Goal: Find specific page/section: Find specific page/section

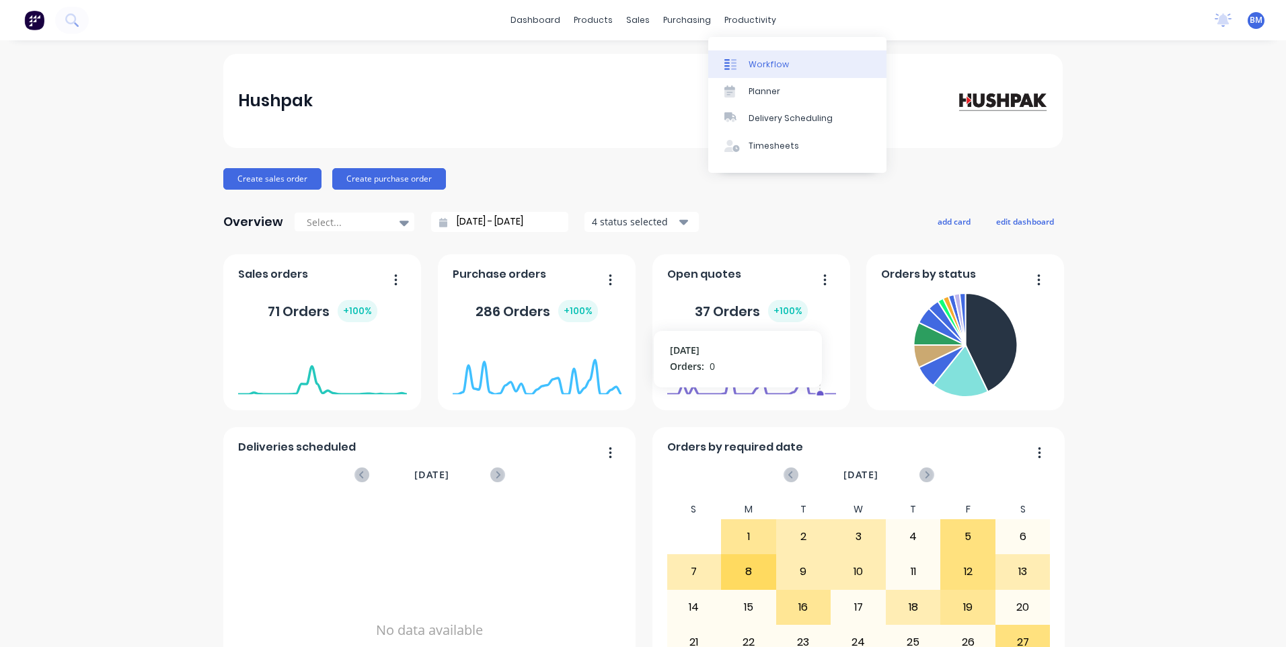
click at [751, 69] on div "Workflow" at bounding box center [769, 65] width 40 height 12
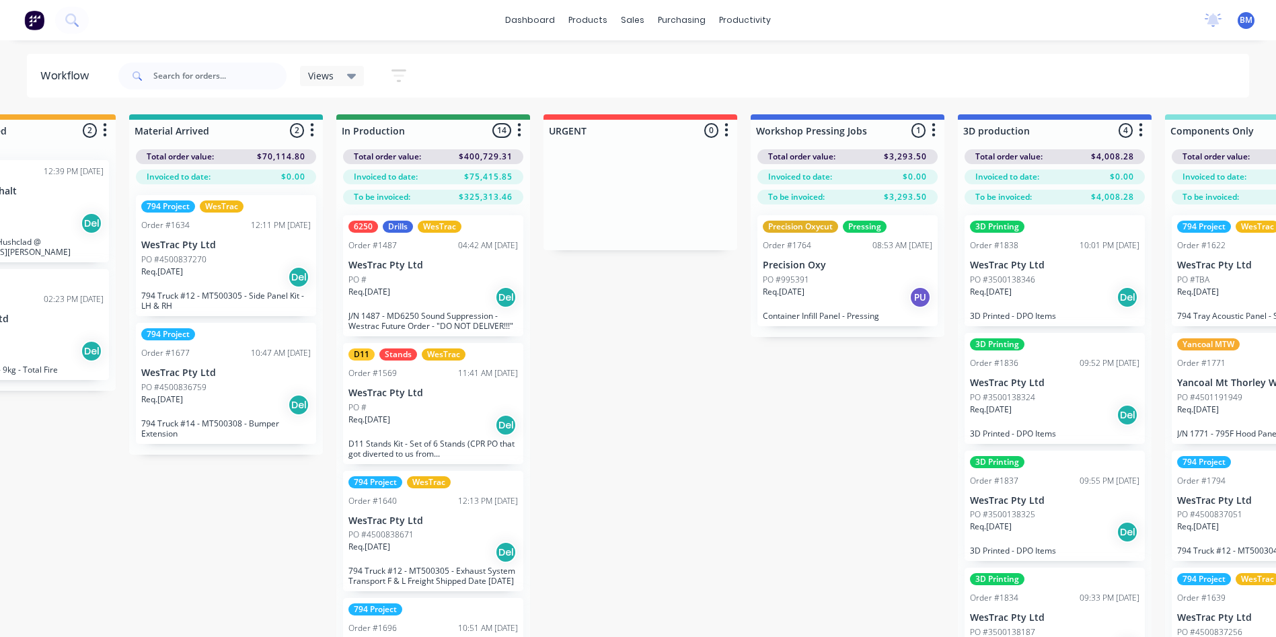
scroll to position [0, 540]
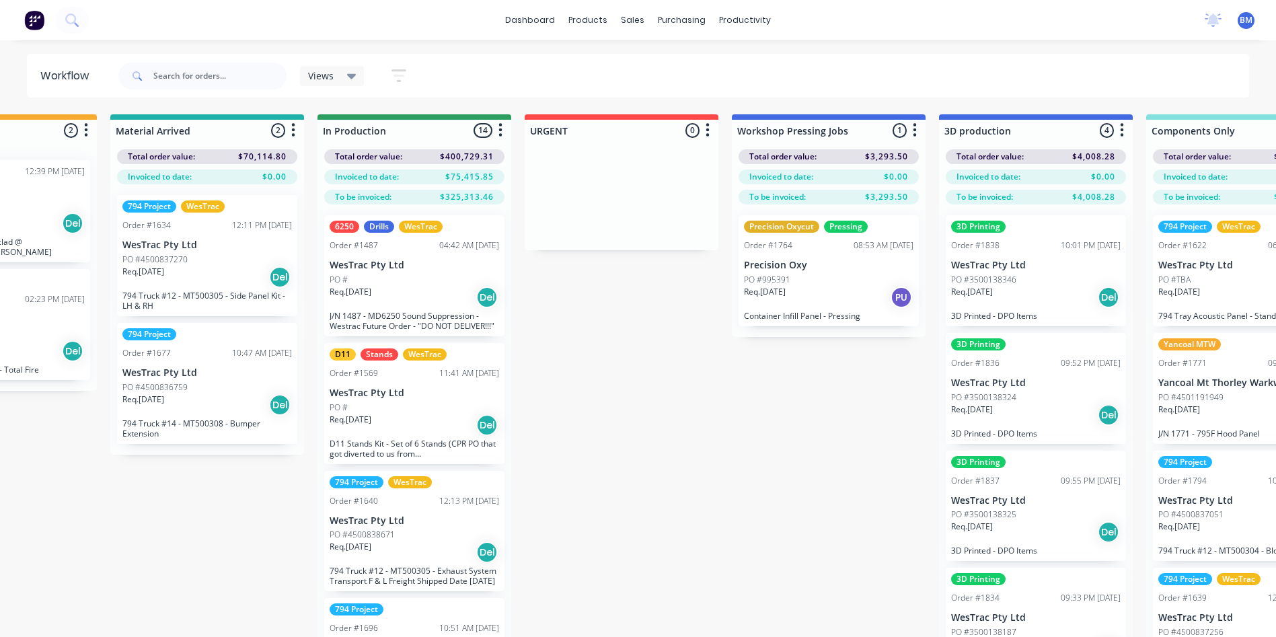
click at [803, 301] on div "Req. [DATE] PU" at bounding box center [829, 297] width 170 height 23
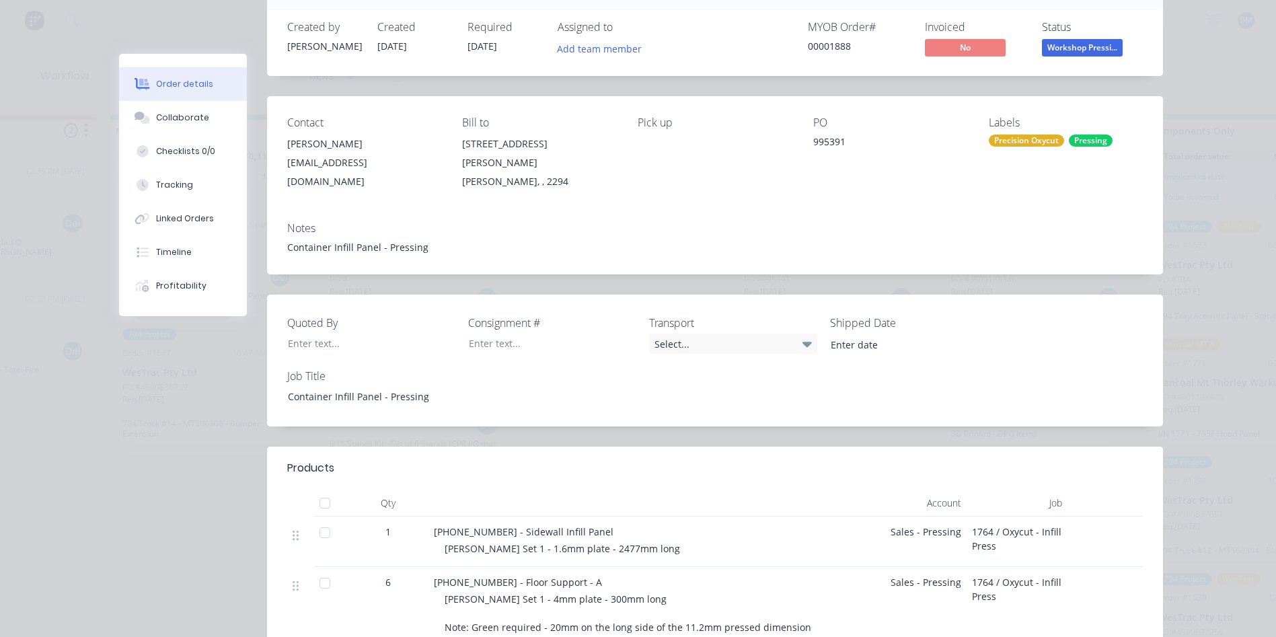
scroll to position [0, 0]
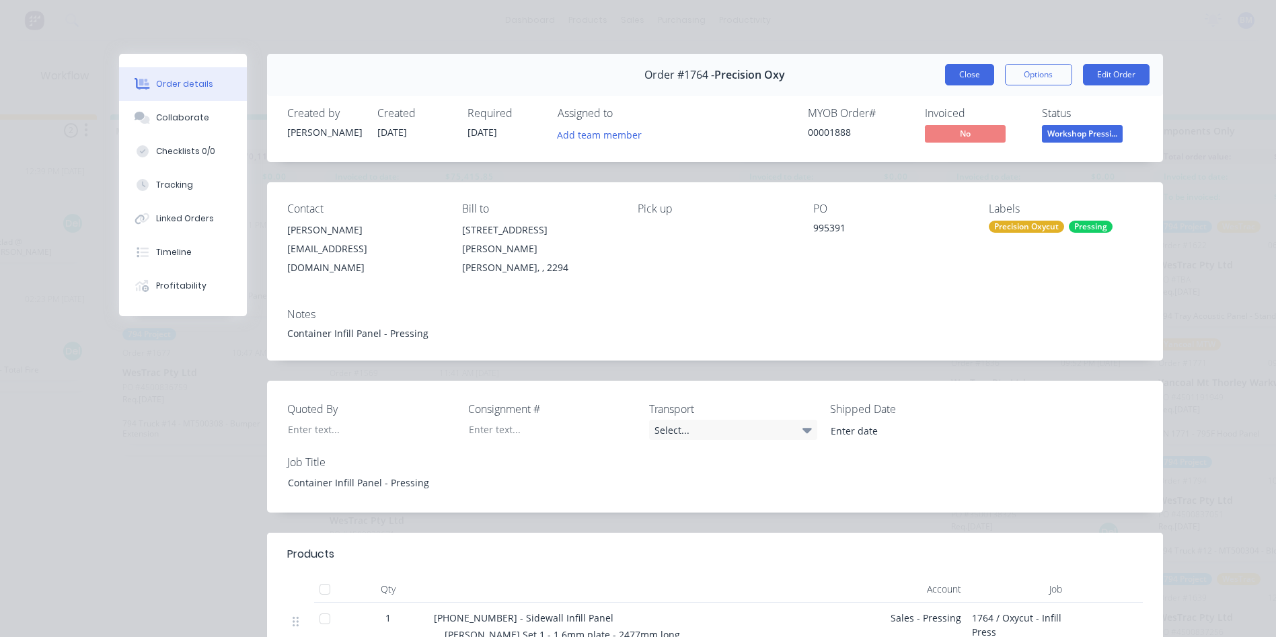
click at [948, 76] on button "Close" at bounding box center [969, 75] width 49 height 22
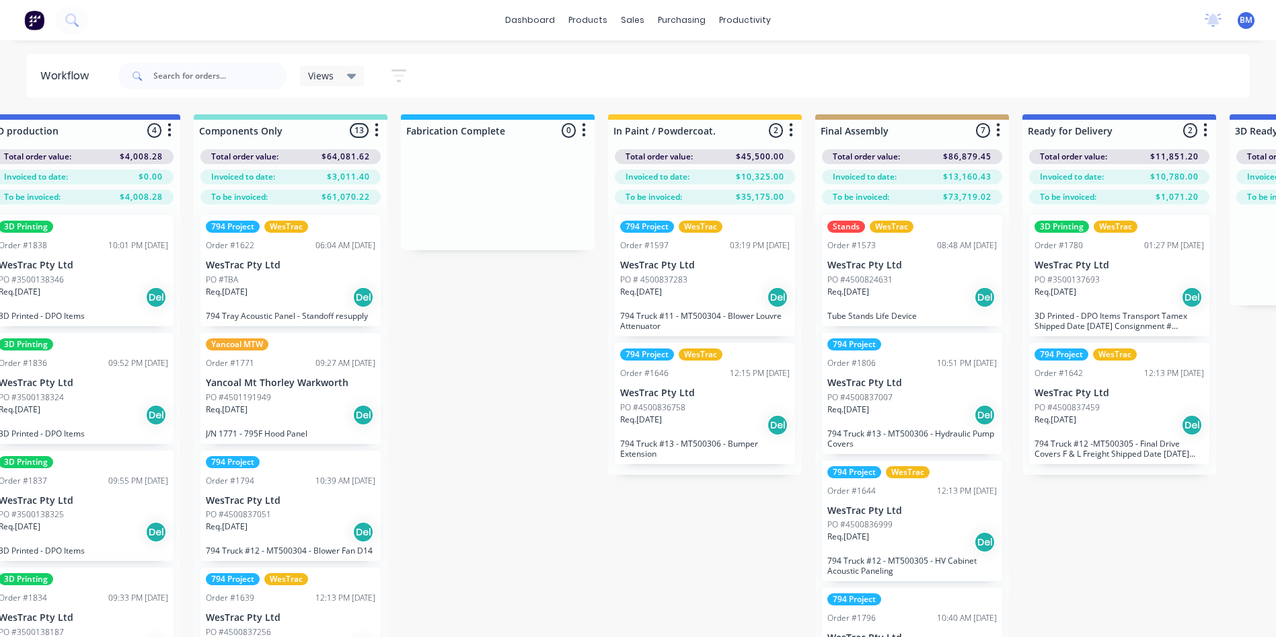
scroll to position [0, 1496]
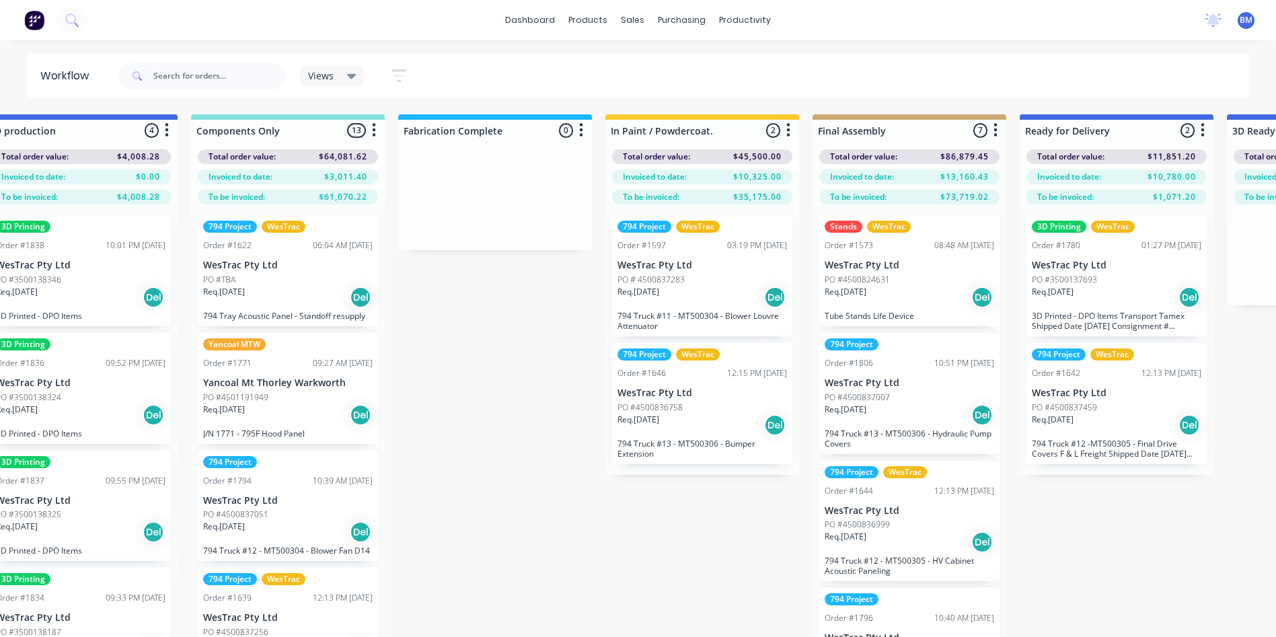
click at [641, 270] on p "WesTrac Pty Ltd" at bounding box center [703, 265] width 170 height 11
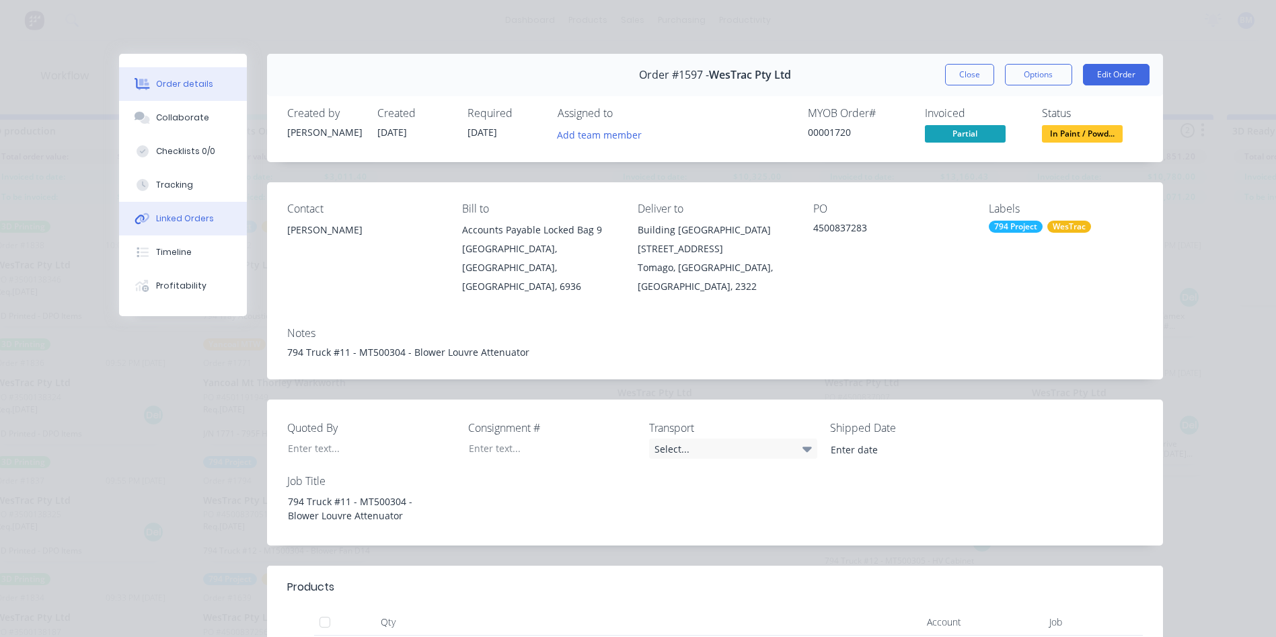
click at [190, 217] on div "Linked Orders" at bounding box center [185, 219] width 58 height 12
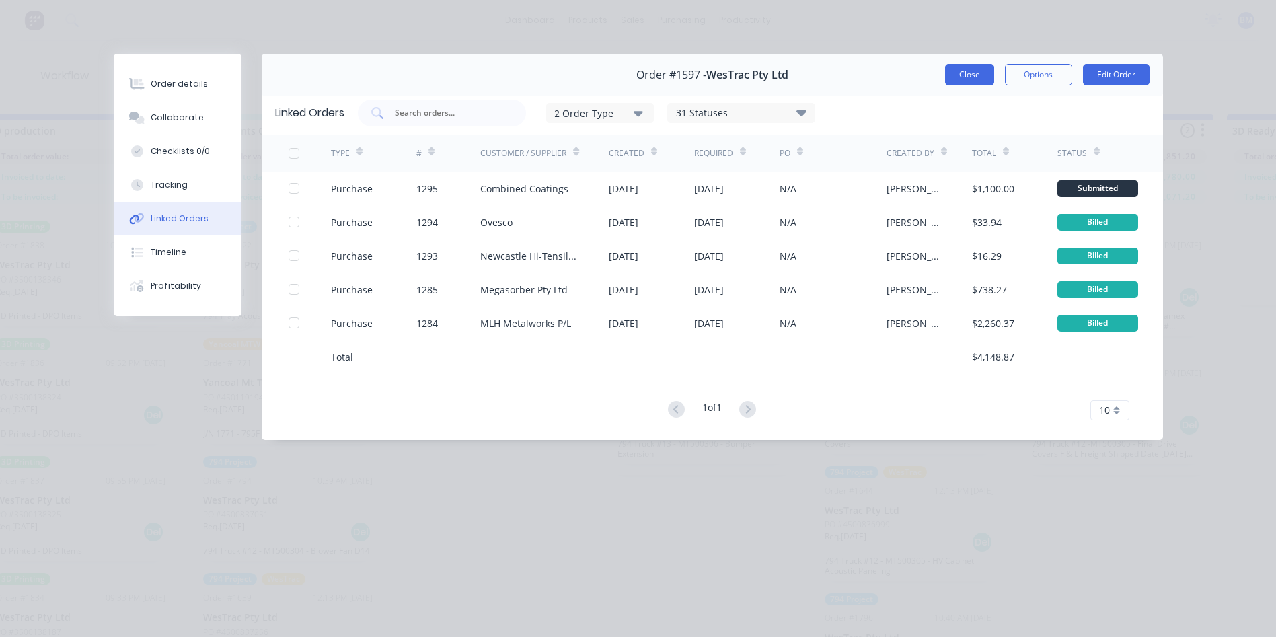
click at [949, 74] on button "Close" at bounding box center [969, 75] width 49 height 22
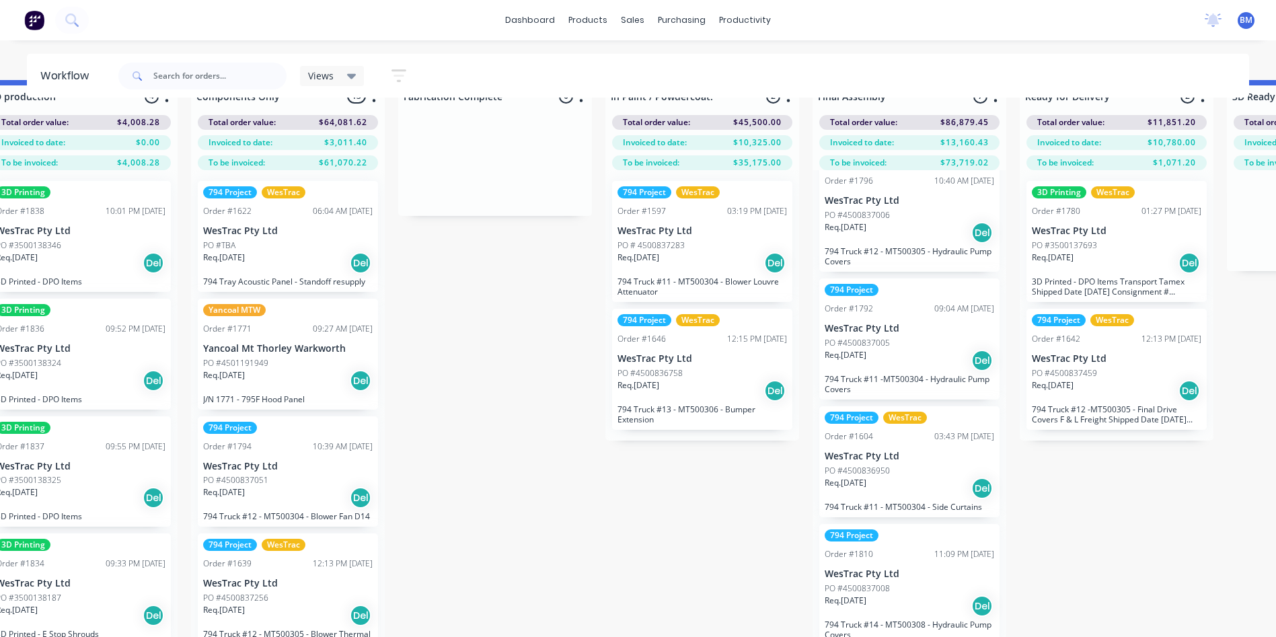
scroll to position [53, 1496]
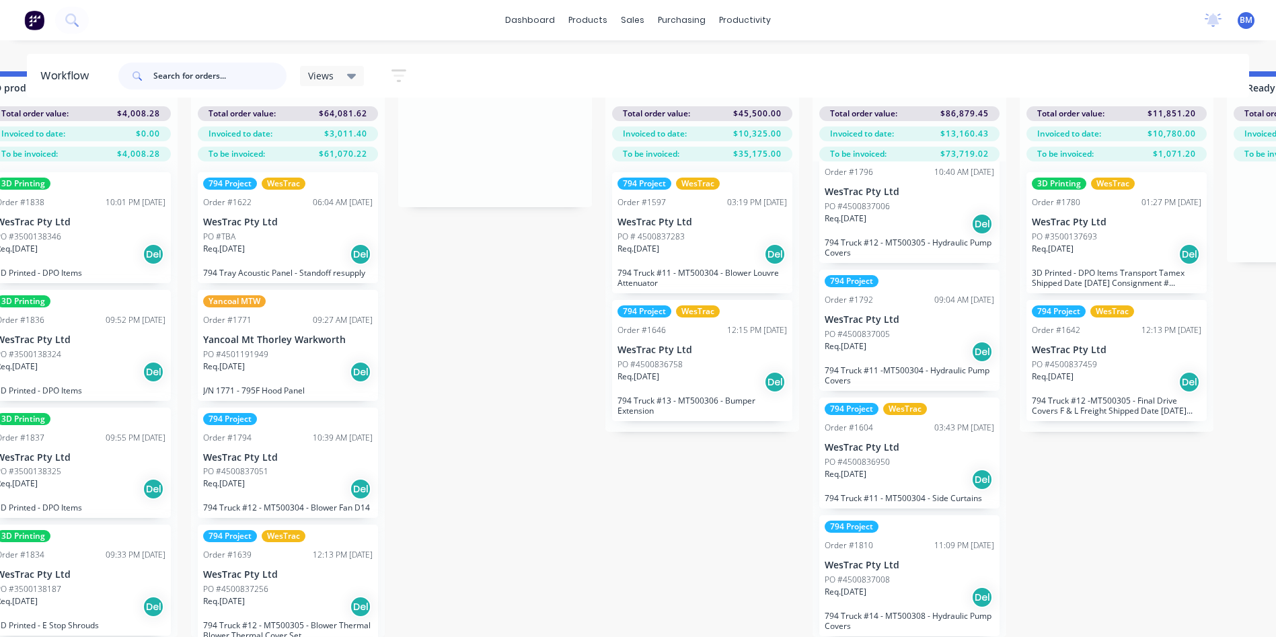
click at [172, 71] on input "text" at bounding box center [219, 76] width 133 height 27
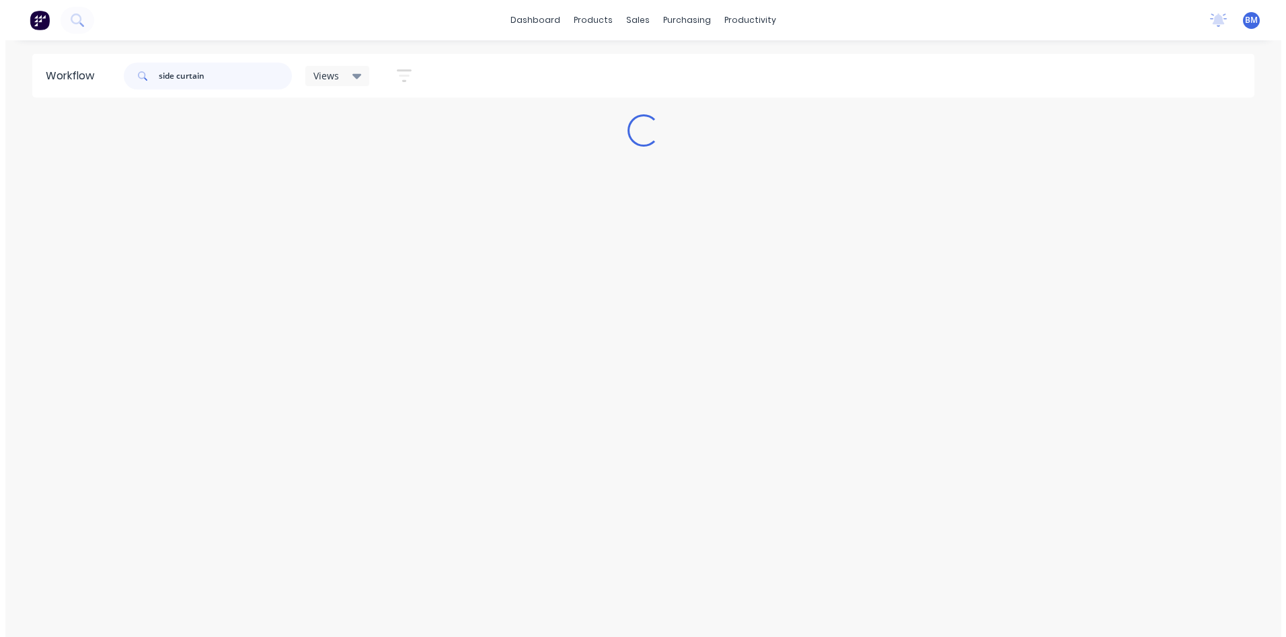
scroll to position [0, 0]
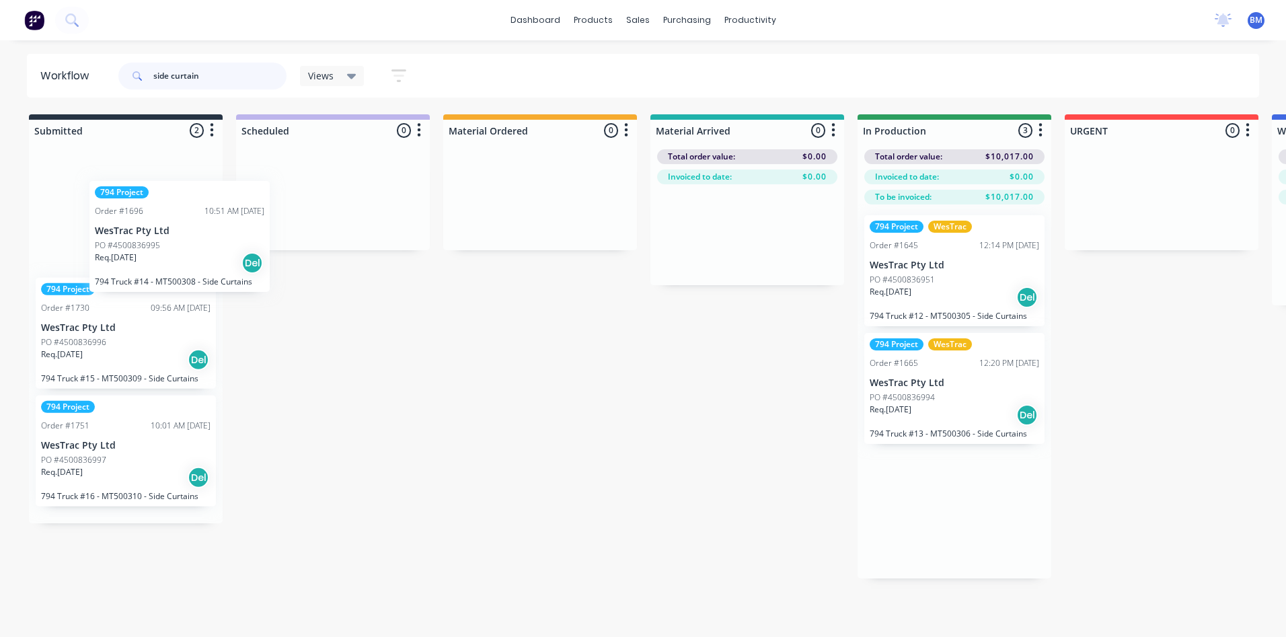
drag, startPoint x: 926, startPoint y: 299, endPoint x: 130, endPoint y: 267, distance: 797.3
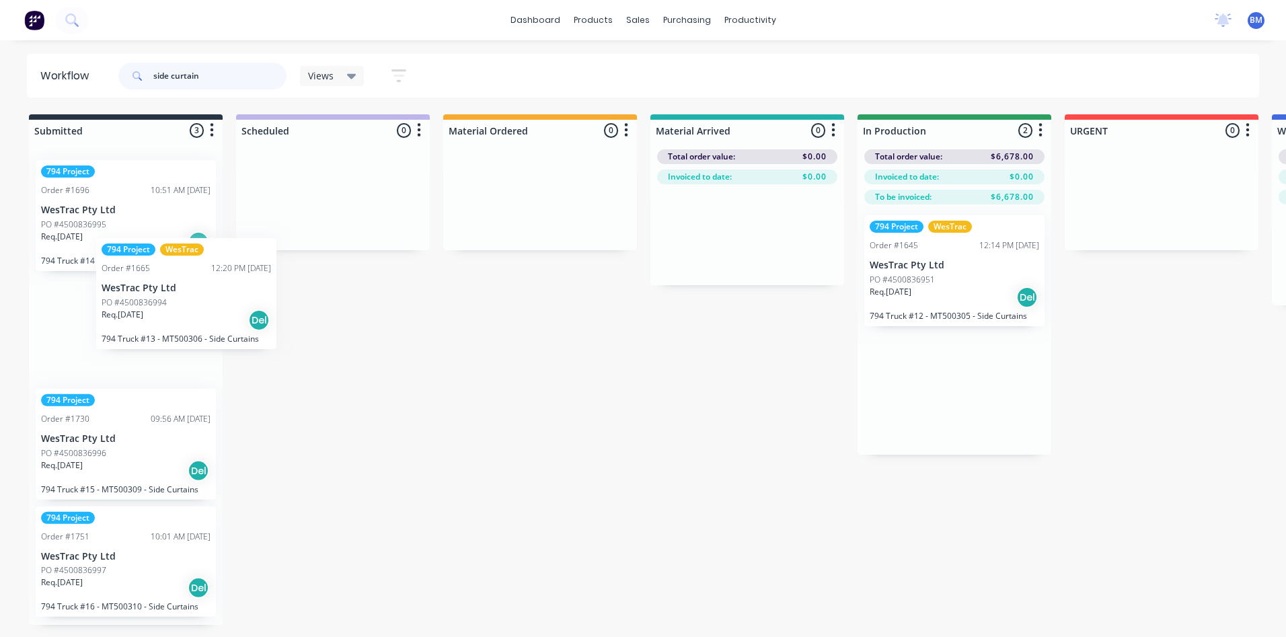
drag, startPoint x: 994, startPoint y: 400, endPoint x: 214, endPoint y: 308, distance: 785.8
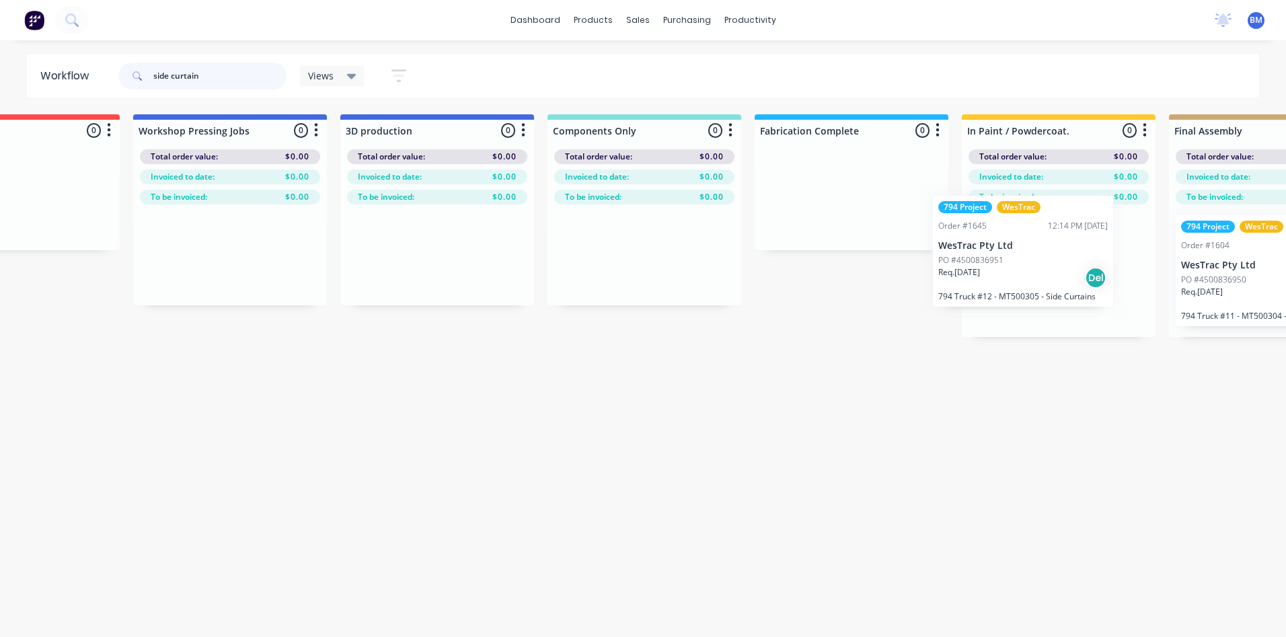
scroll to position [0, 1151]
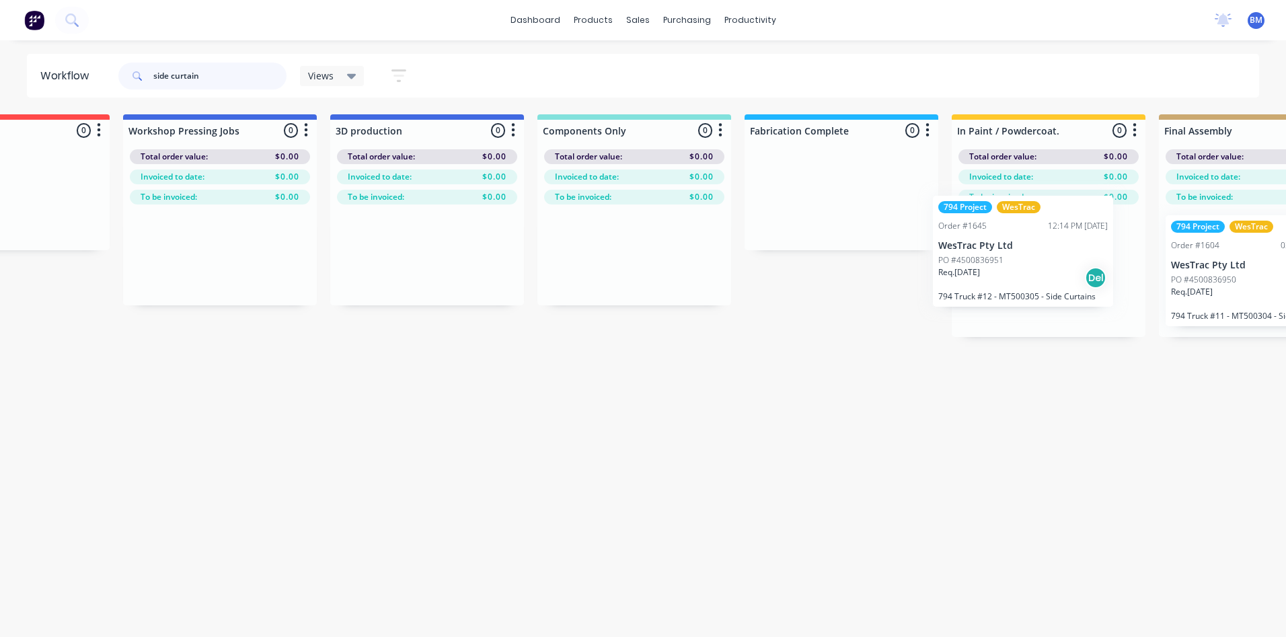
drag, startPoint x: 953, startPoint y: 294, endPoint x: 1039, endPoint y: 270, distance: 89.3
click at [1040, 270] on div "Submitted 4 Sort By Created date Required date Order number Customer name Most …" at bounding box center [1035, 369] width 4390 height 511
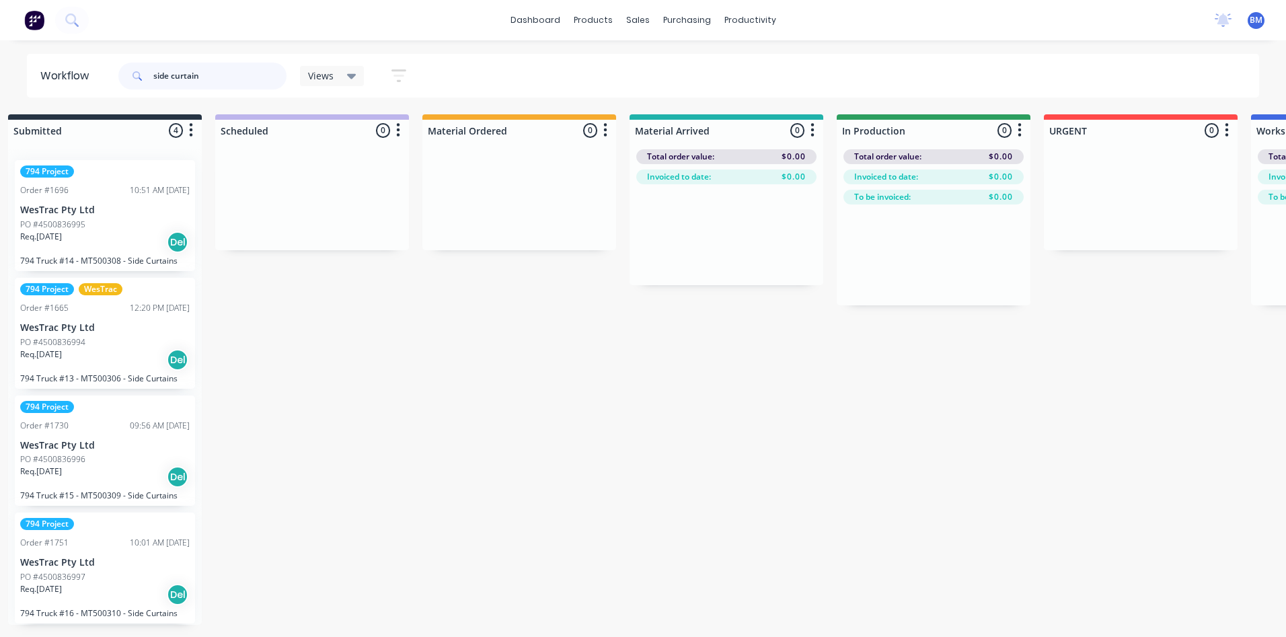
scroll to position [0, 0]
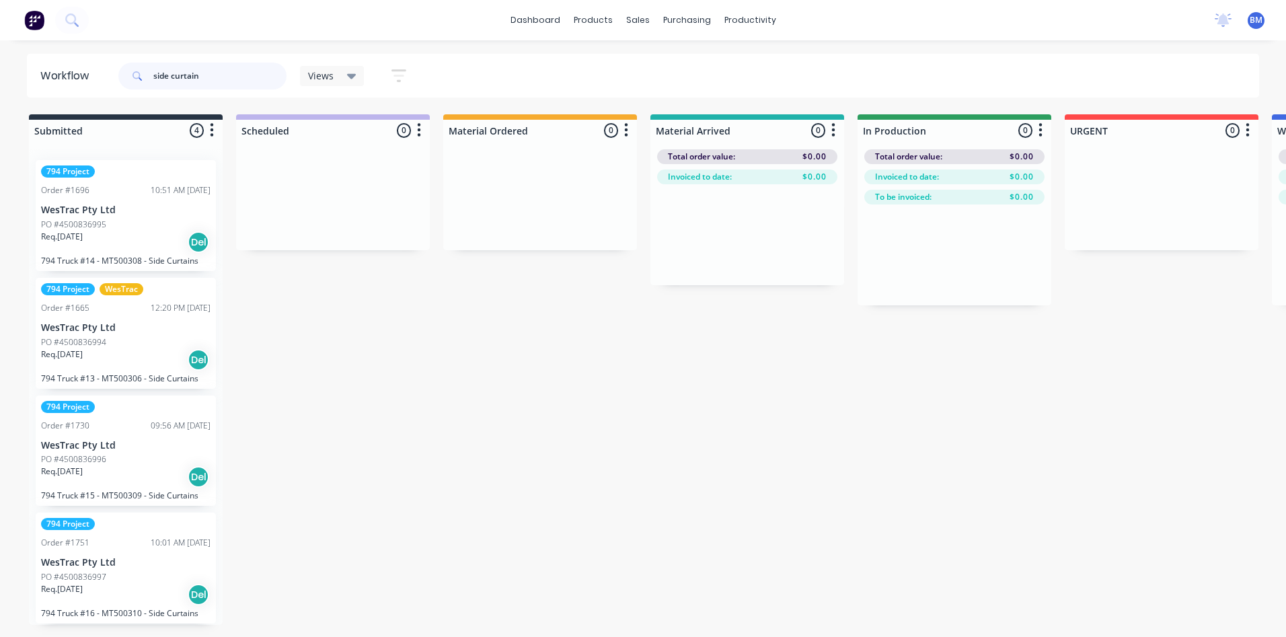
drag, startPoint x: 212, startPoint y: 75, endPoint x: 105, endPoint y: 81, distance: 107.2
click at [106, 81] on header "Workflow side curtain Views Save new view None (Default) edit 3D only edit Show…" at bounding box center [643, 76] width 1233 height 44
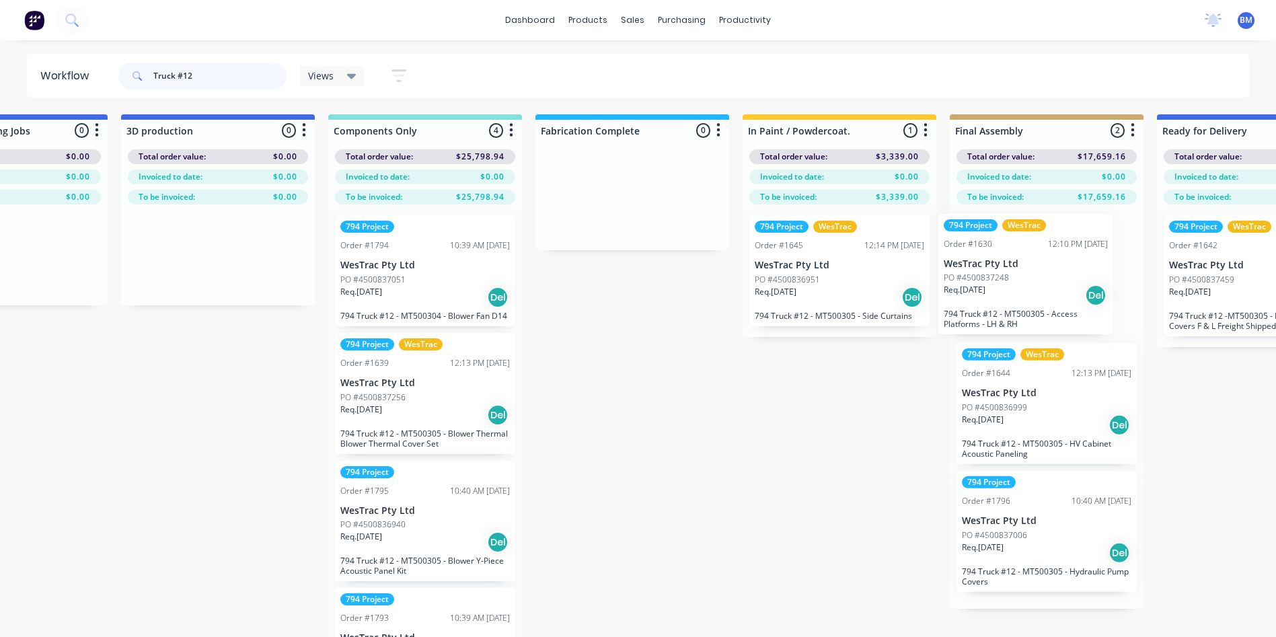
scroll to position [0, 1381]
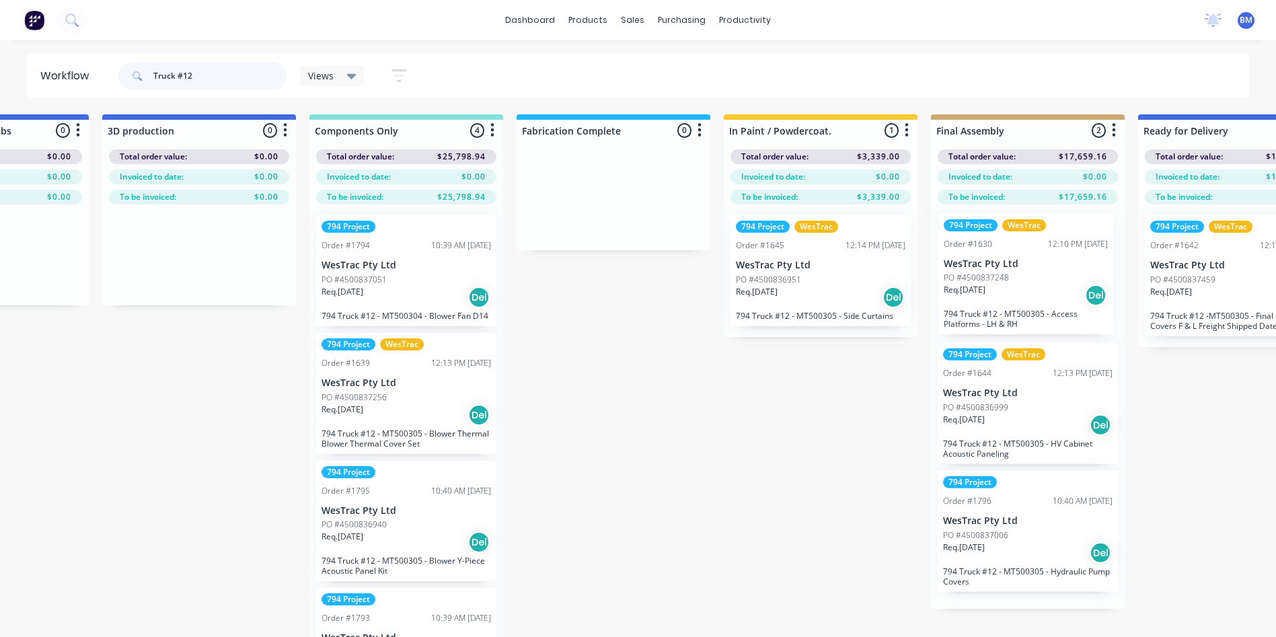
drag, startPoint x: 898, startPoint y: 474, endPoint x: 982, endPoint y: 300, distance: 193.5
click at [982, 300] on div "Submitted 5 Sort By Created date Required date Order number Customer name Most …" at bounding box center [808, 397] width 4390 height 566
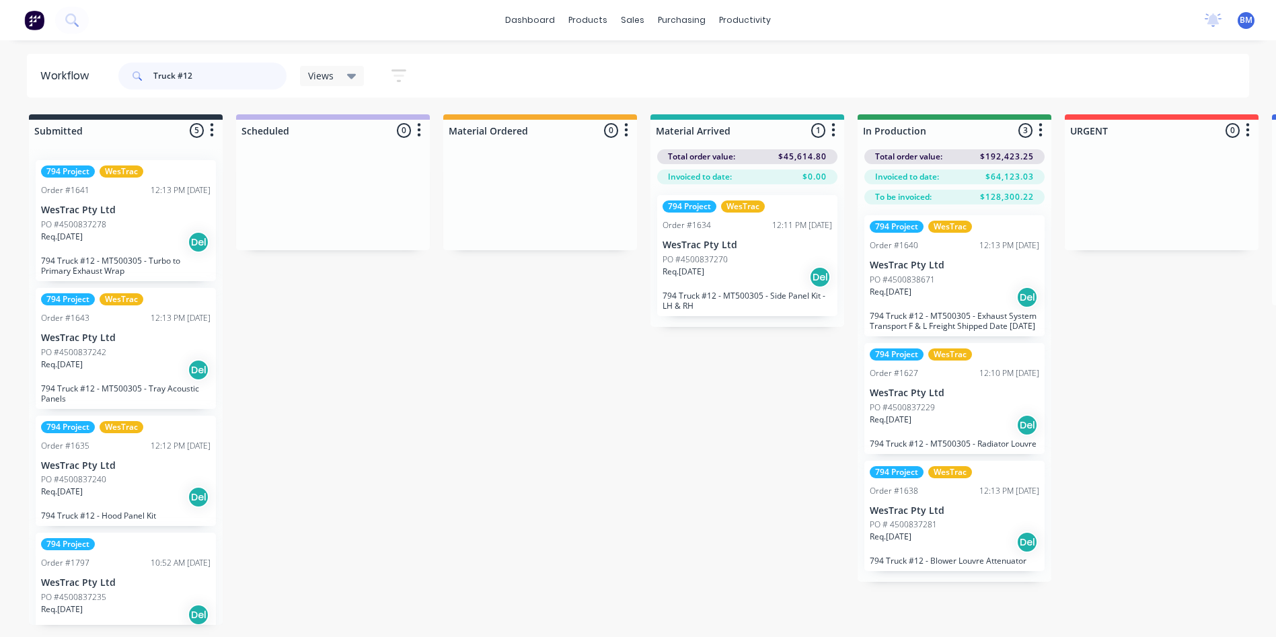
scroll to position [67, 0]
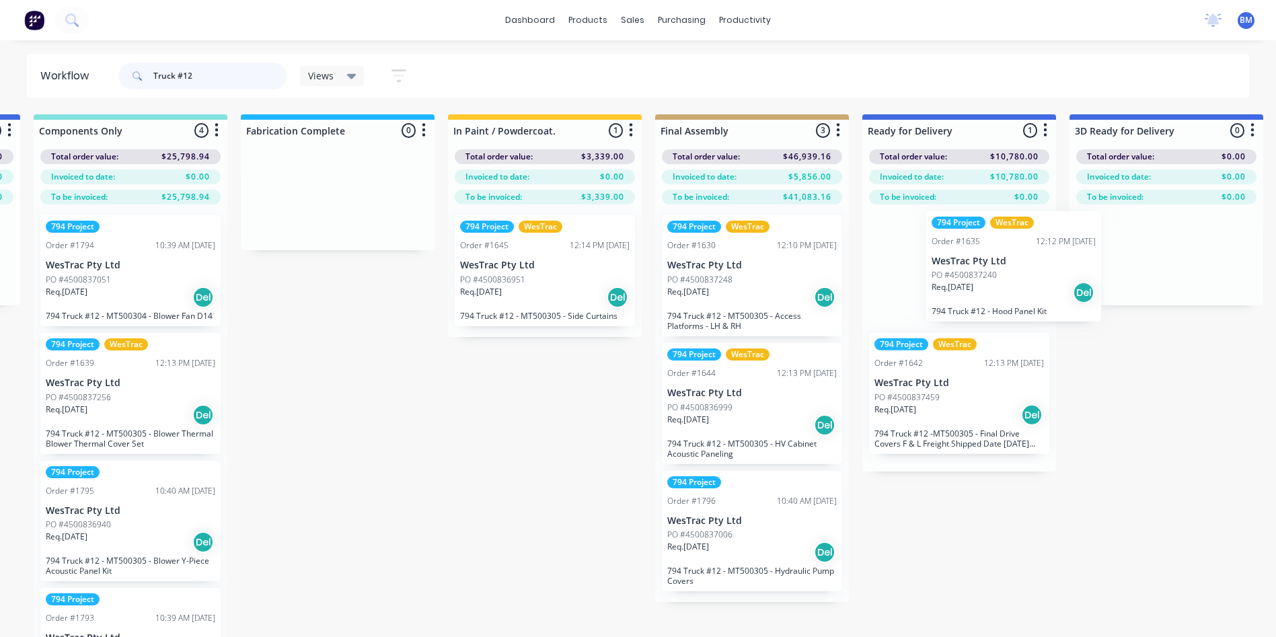
drag, startPoint x: 108, startPoint y: 426, endPoint x: 979, endPoint y: 291, distance: 881.7
click at [994, 295] on div "Submitted 5 Sort By Created date Required date Order number Customer name Most …" at bounding box center [532, 397] width 4390 height 566
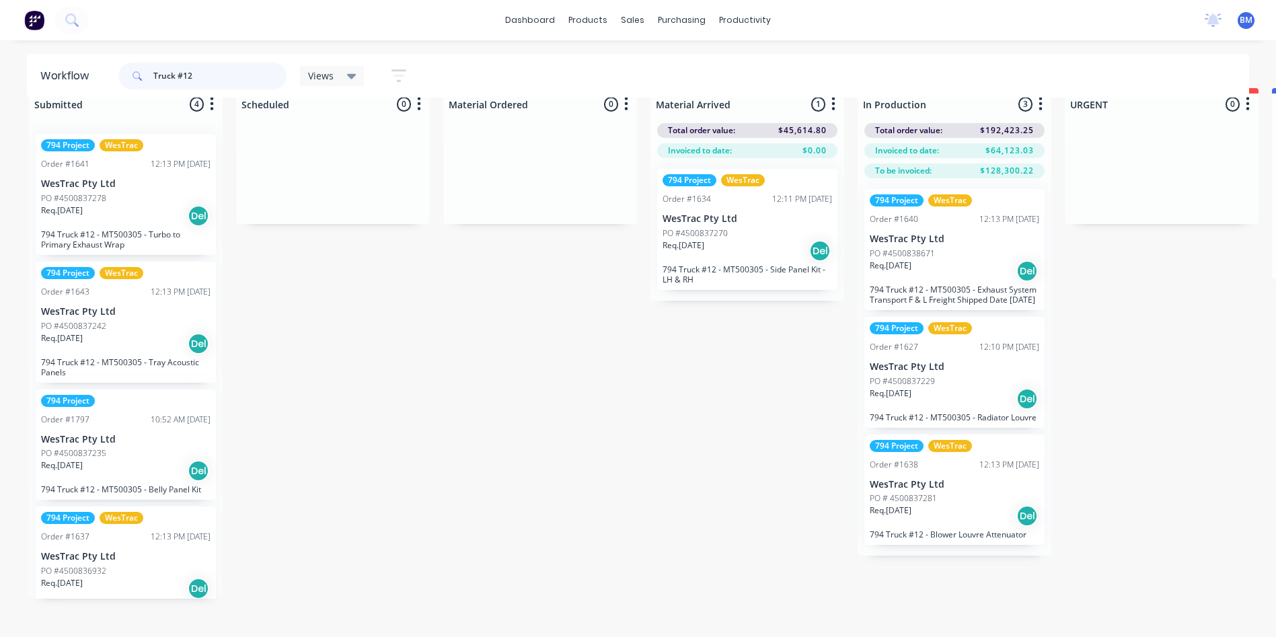
scroll to position [0, 0]
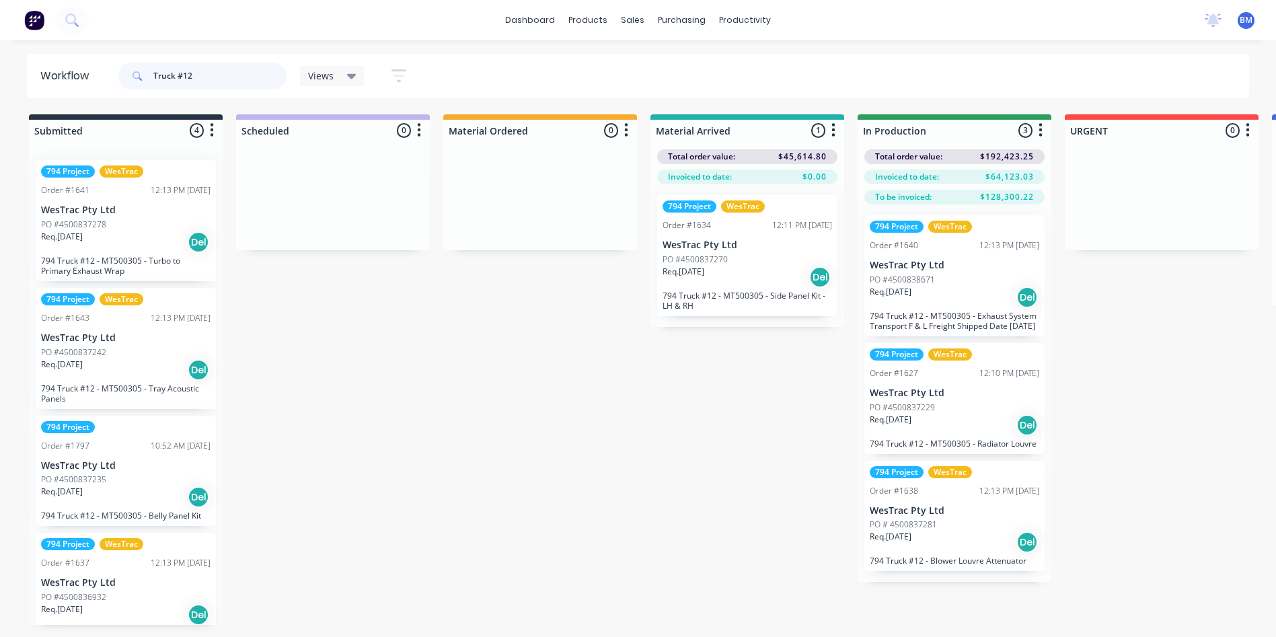
type input "Truck #12"
drag, startPoint x: 219, startPoint y: 74, endPoint x: 36, endPoint y: 87, distance: 182.8
click at [38, 87] on header "Workflow Truck #12 Views Save new view None (Default) edit 3D only edit Show/Hi…" at bounding box center [638, 76] width 1223 height 44
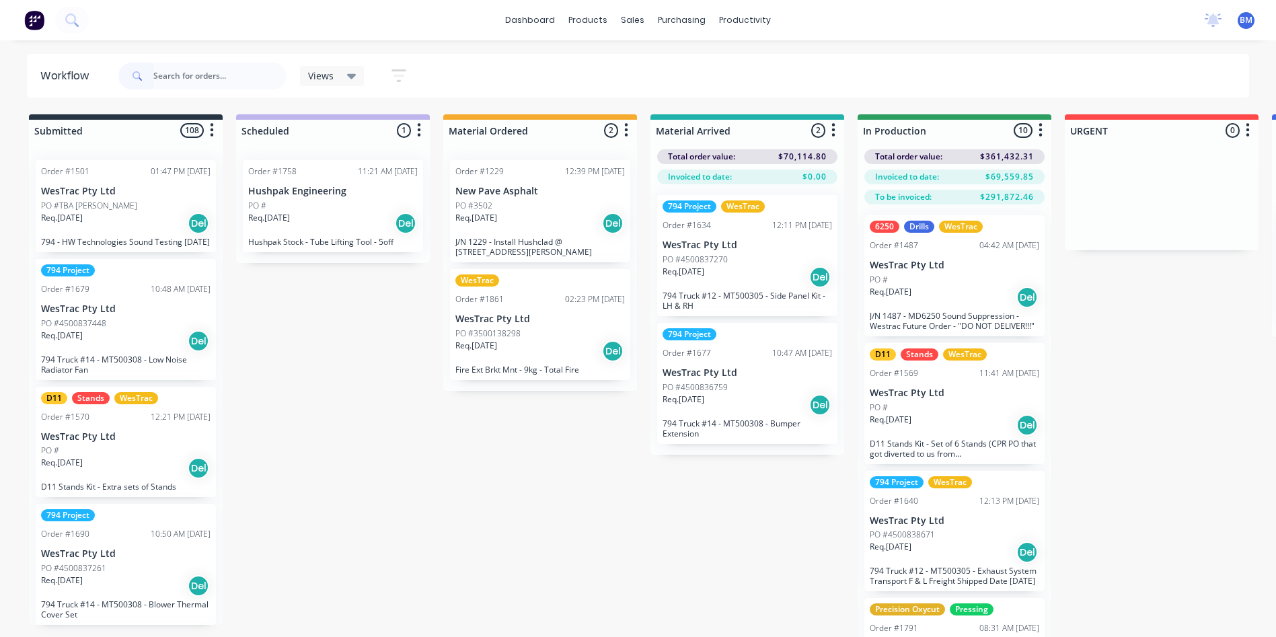
click at [497, 362] on div "Req. [DATE] Del" at bounding box center [541, 351] width 170 height 23
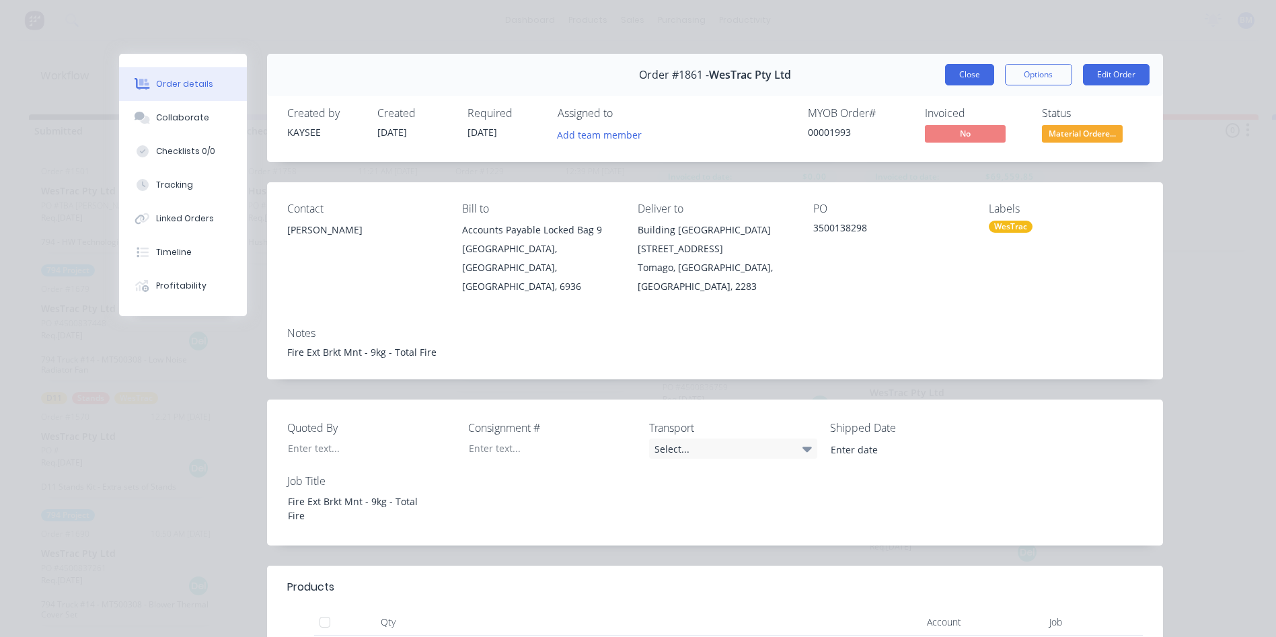
click at [953, 72] on button "Close" at bounding box center [969, 75] width 49 height 22
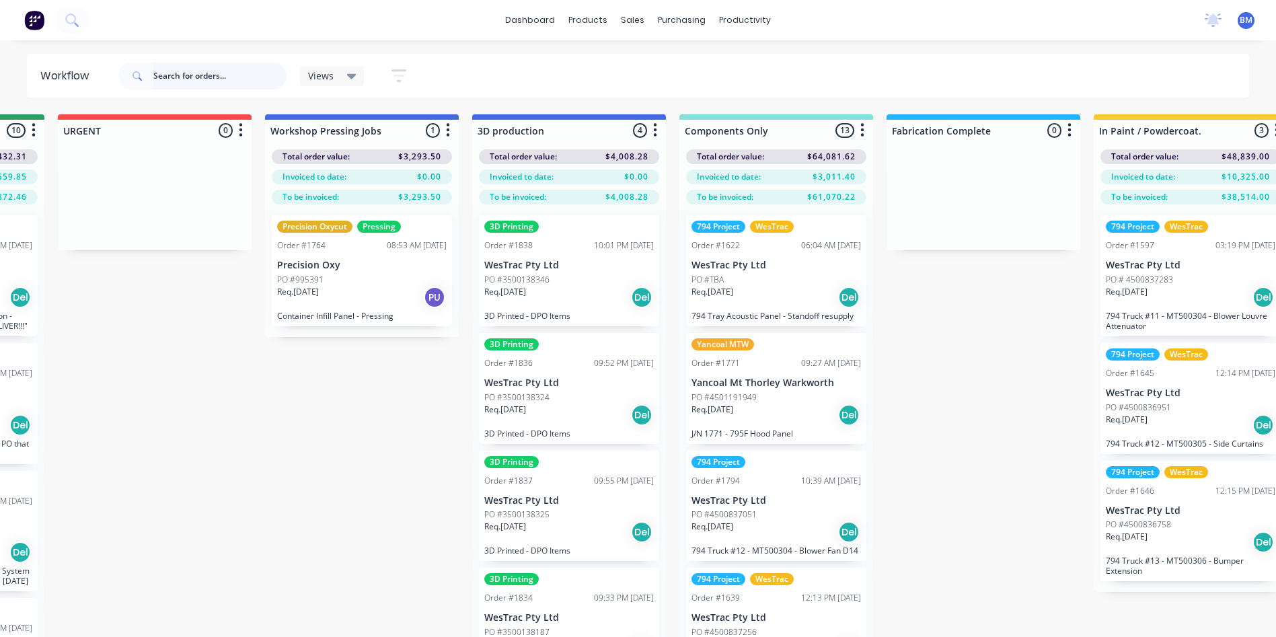
scroll to position [0, 1026]
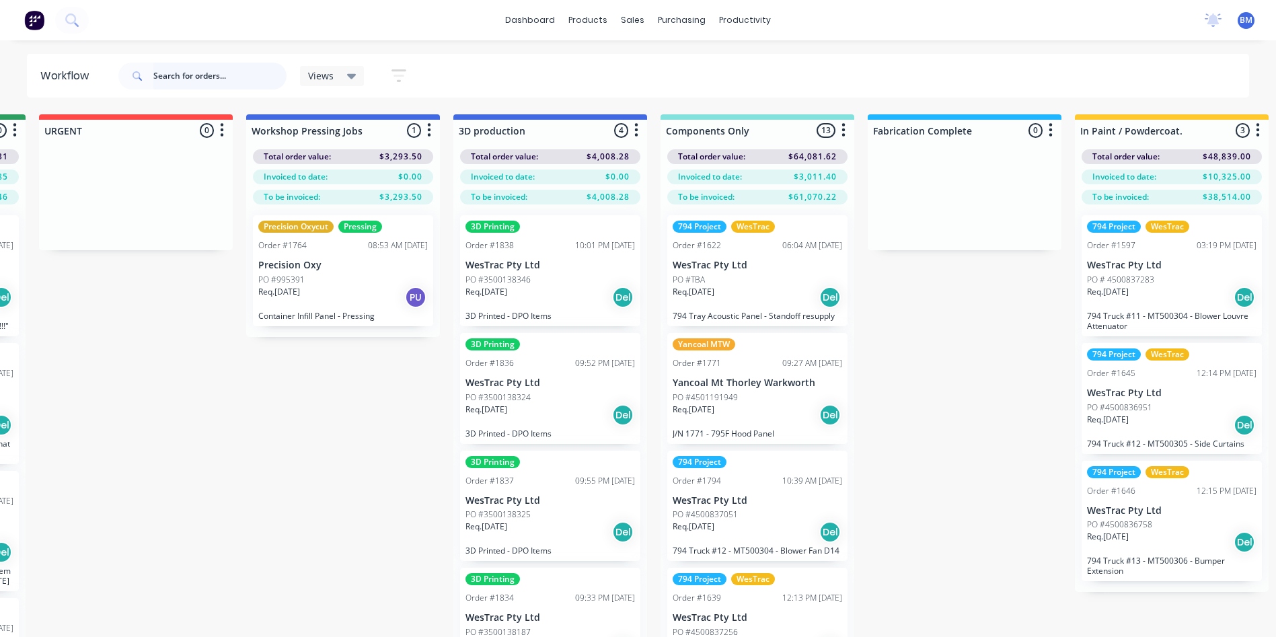
click at [208, 78] on input "text" at bounding box center [219, 76] width 133 height 27
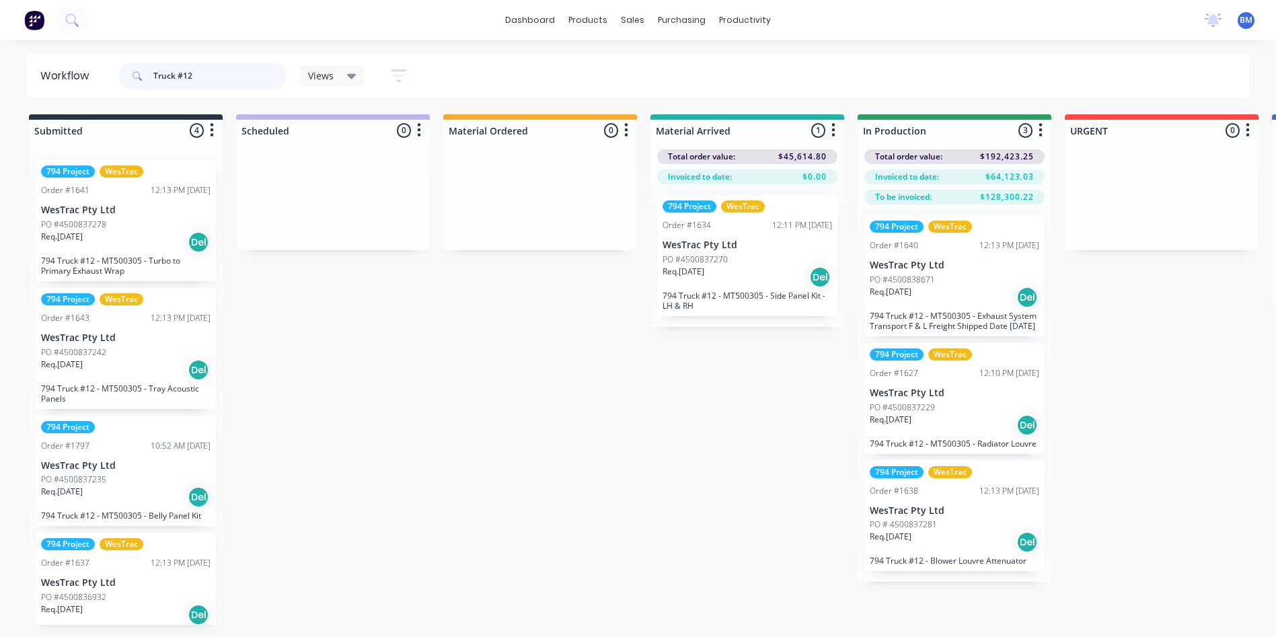
drag, startPoint x: 199, startPoint y: 73, endPoint x: 53, endPoint y: 94, distance: 147.4
click at [60, 92] on header "Workflow Truck #12 Views Save new view None (Default) edit 3D only edit Show/Hi…" at bounding box center [638, 76] width 1223 height 44
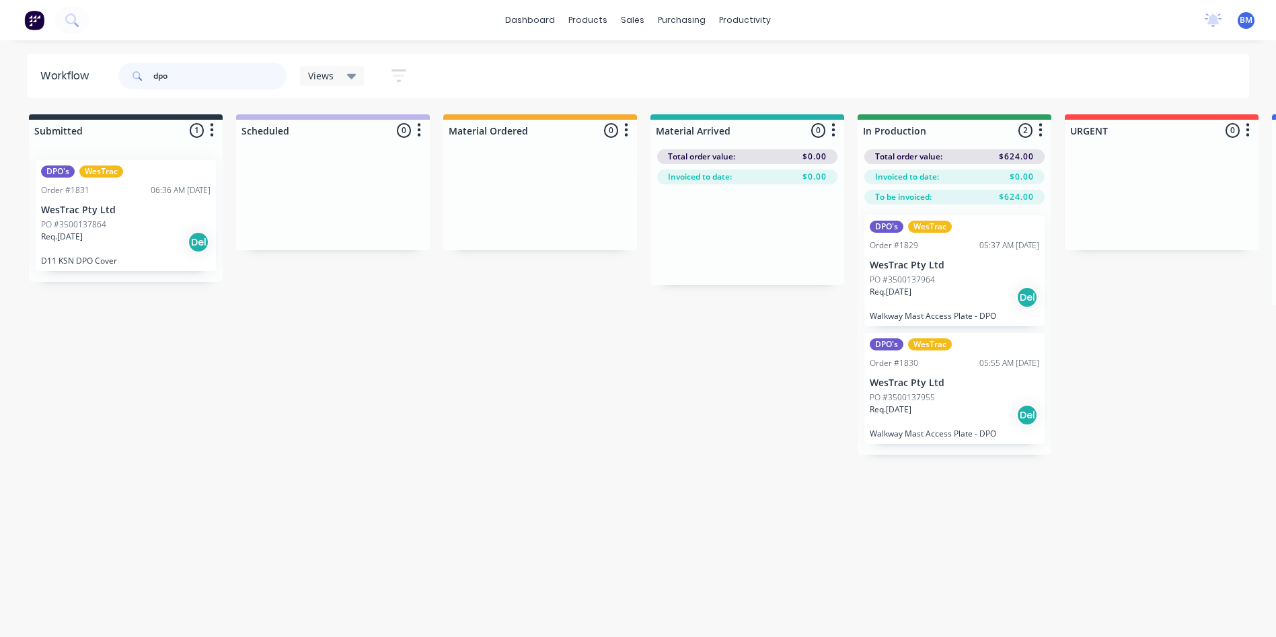
type input "dpo"
click at [116, 256] on p "D11 KSN DPO Cover" at bounding box center [126, 261] width 170 height 10
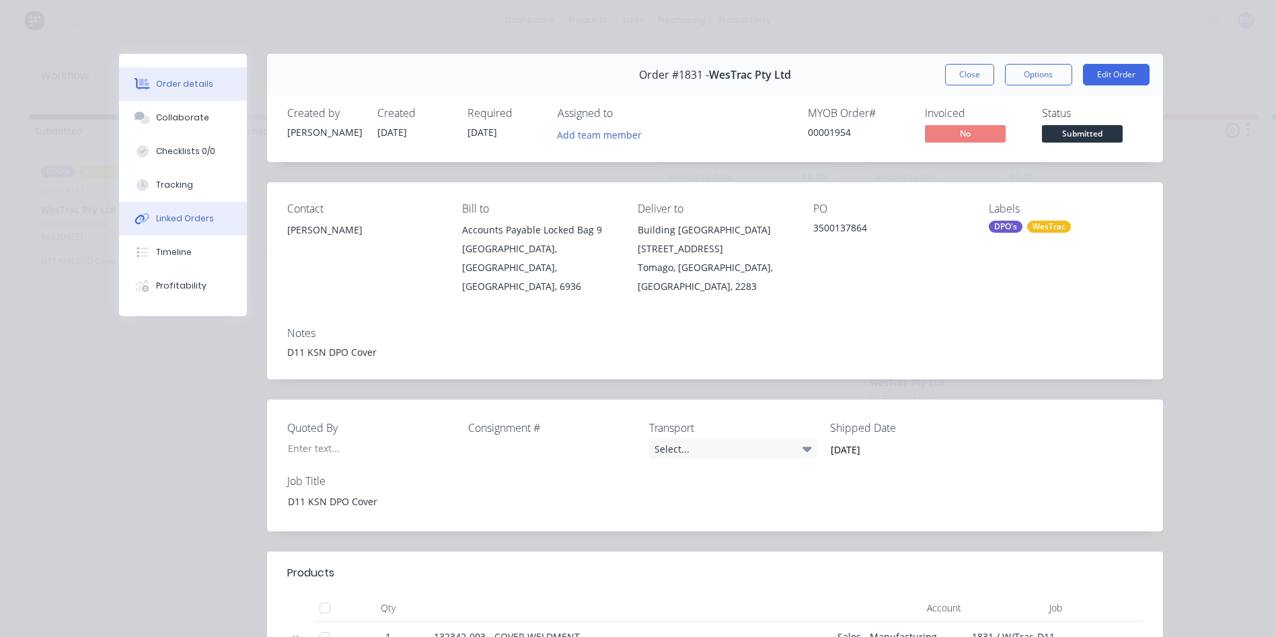
click at [186, 222] on div "Linked Orders" at bounding box center [185, 219] width 58 height 12
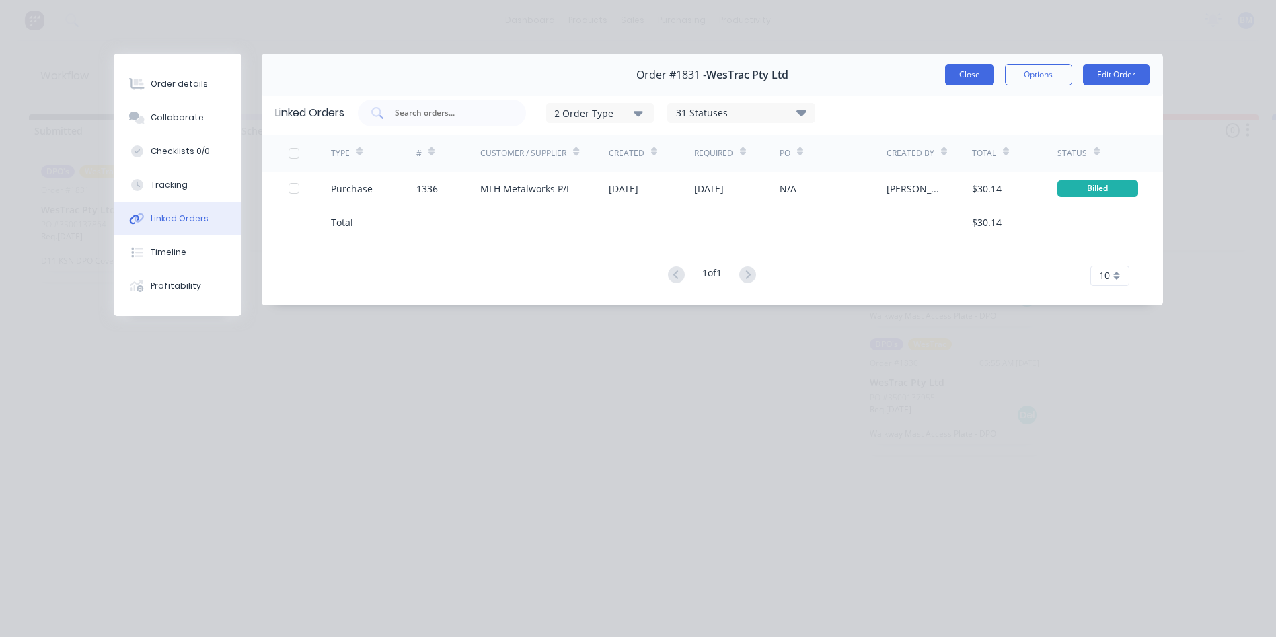
click at [957, 71] on button "Close" at bounding box center [969, 75] width 49 height 22
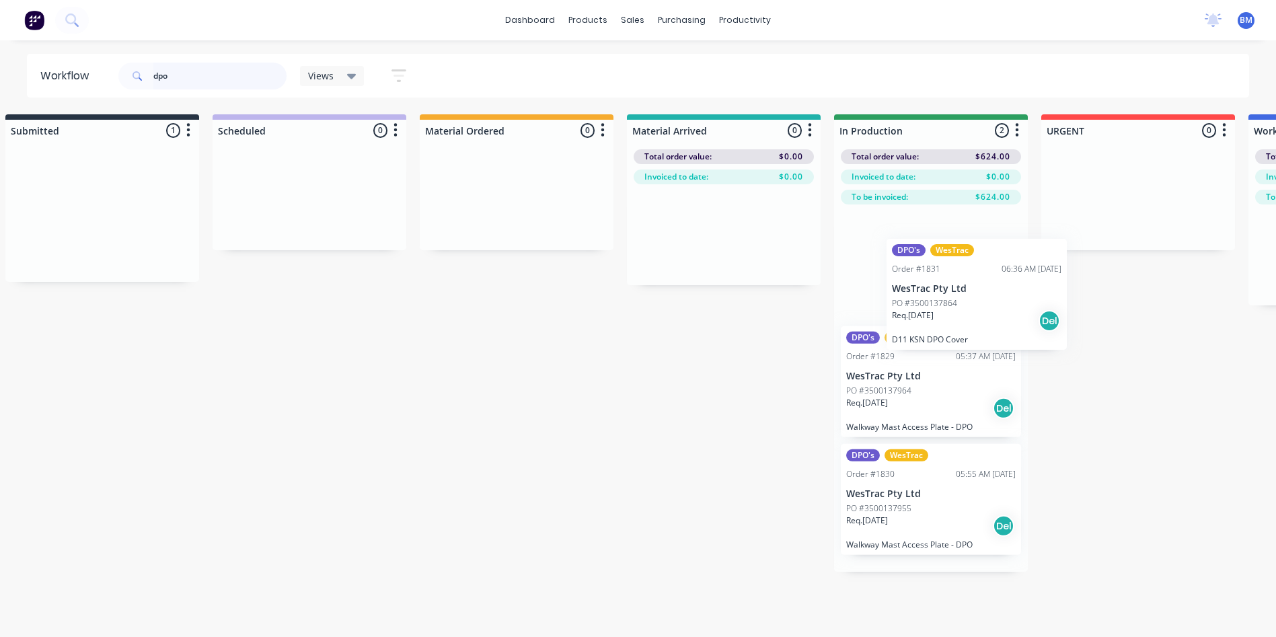
scroll to position [0, 28]
drag, startPoint x: 173, startPoint y: 225, endPoint x: 990, endPoint y: 318, distance: 822.7
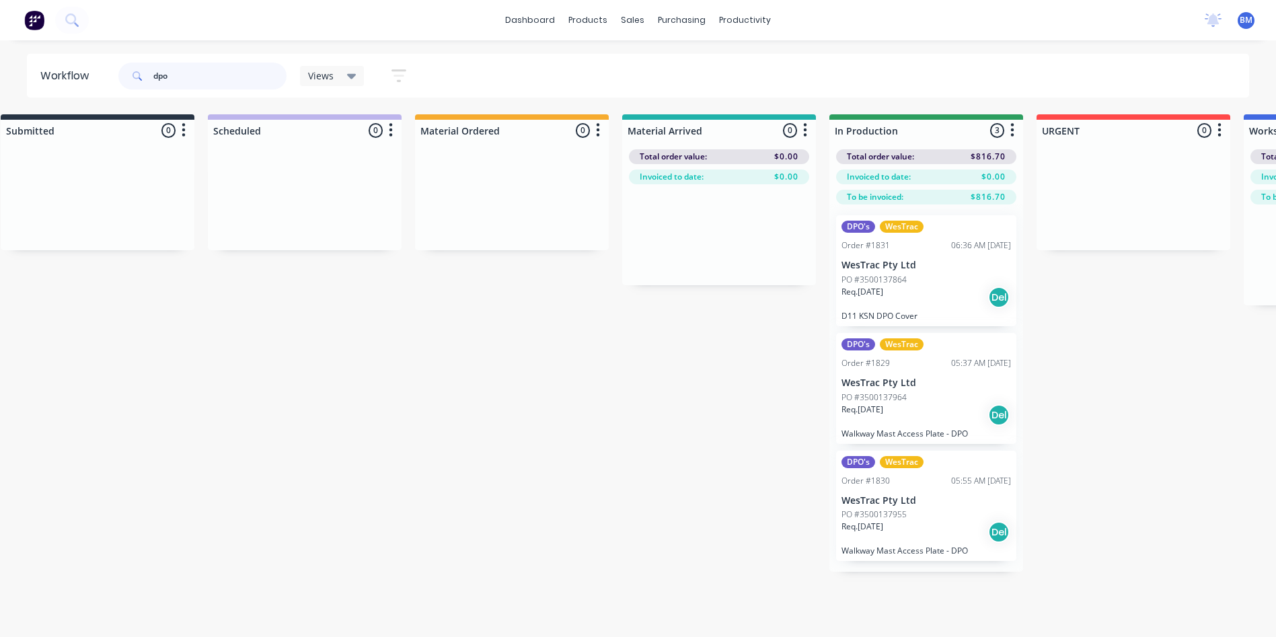
click at [174, 68] on input "dpo" at bounding box center [219, 76] width 133 height 27
drag, startPoint x: 172, startPoint y: 69, endPoint x: -6, endPoint y: 79, distance: 178.6
click at [0, 79] on html "dashboard products sales purchasing productivity dashboard products Product Cat…" at bounding box center [610, 278] width 1276 height 556
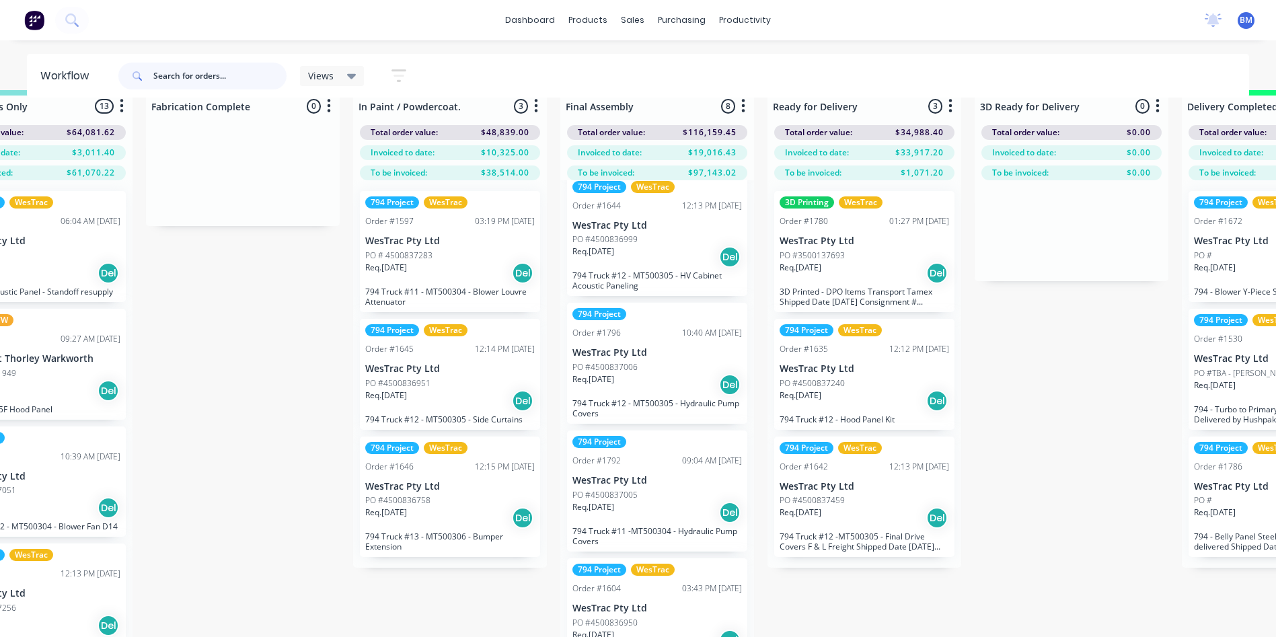
scroll to position [0, 1748]
